Goal: Transaction & Acquisition: Subscribe to service/newsletter

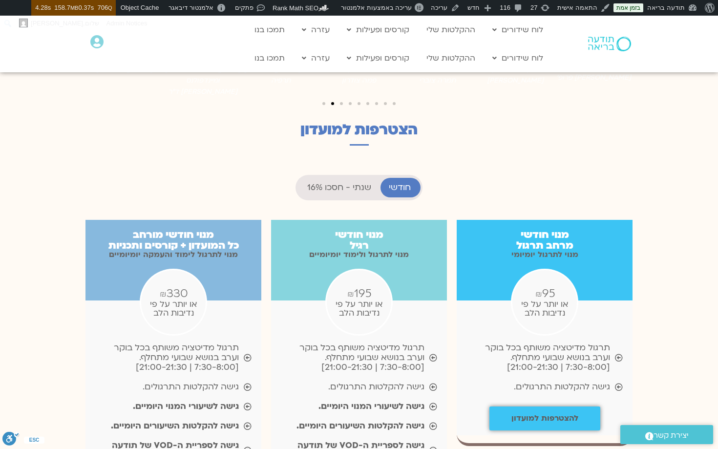
scroll to position [878, 0]
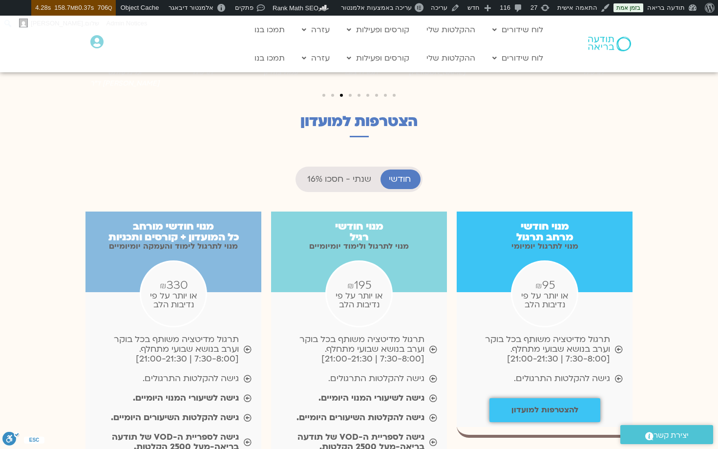
click at [363, 174] on span "שנתי - חסכו 16%" at bounding box center [339, 179] width 64 height 10
click at [388, 169] on li "חודשי" at bounding box center [400, 179] width 40 height 20
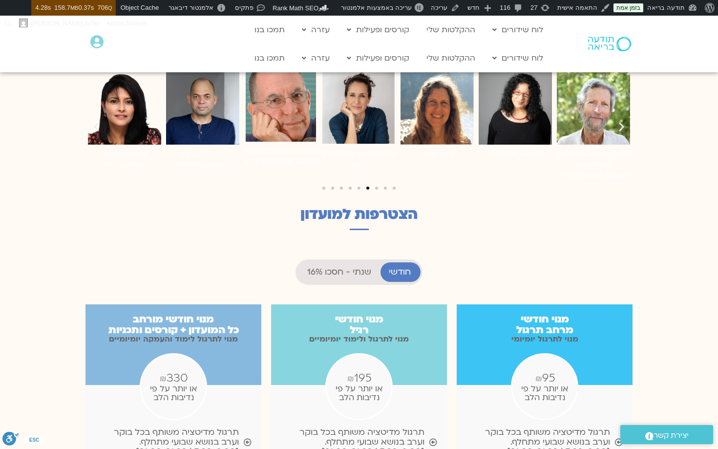
scroll to position [784, 0]
